Goal: Task Accomplishment & Management: Use online tool/utility

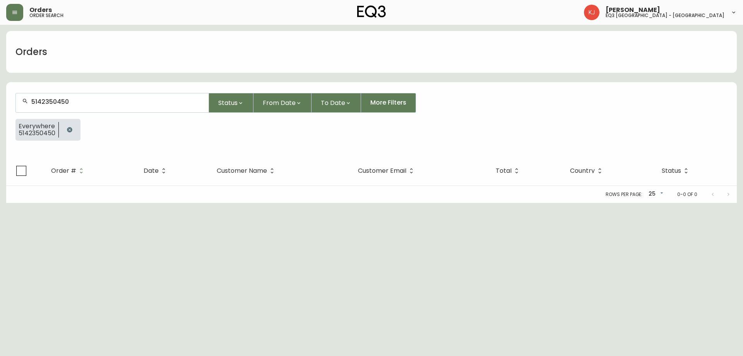
click at [6, 14] on header "Orders order search [PERSON_NAME] eq3 [GEOGRAPHIC_DATA] - [GEOGRAPHIC_DATA]" at bounding box center [371, 12] width 743 height 25
click at [21, 19] on button "button" at bounding box center [14, 12] width 17 height 17
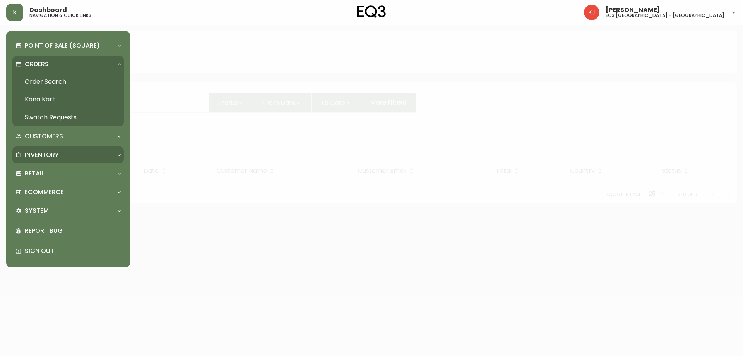
click at [60, 152] on div "Inventory" at bounding box center [64, 155] width 98 height 9
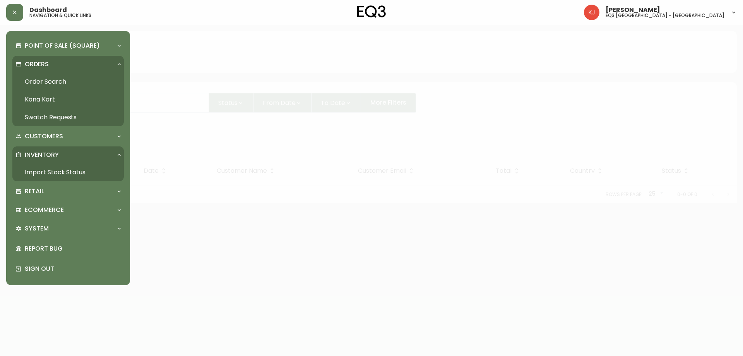
click at [79, 166] on link "Import Stock Status" at bounding box center [67, 172] width 111 height 18
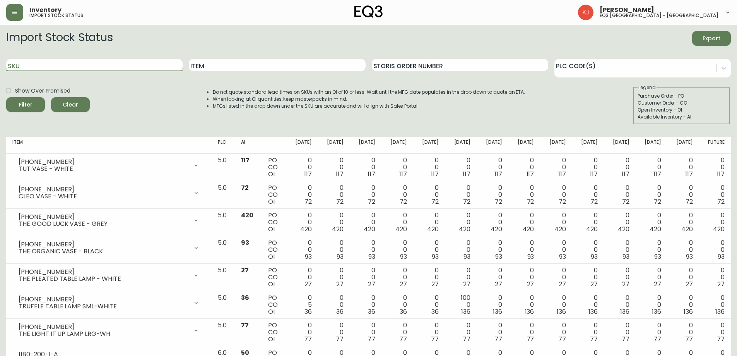
click at [104, 67] on input "SKU" at bounding box center [94, 65] width 176 height 12
paste input "[PHONE_NUMBER]"
type input "[PHONE_NUMBER]"
click at [6, 97] on button "Filter" at bounding box center [25, 104] width 39 height 15
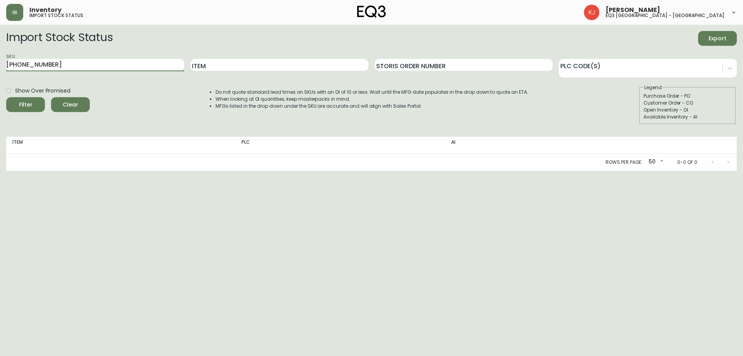
click at [81, 65] on input "[PHONE_NUMBER]" at bounding box center [95, 65] width 178 height 12
